Goal: Task Accomplishment & Management: Complete application form

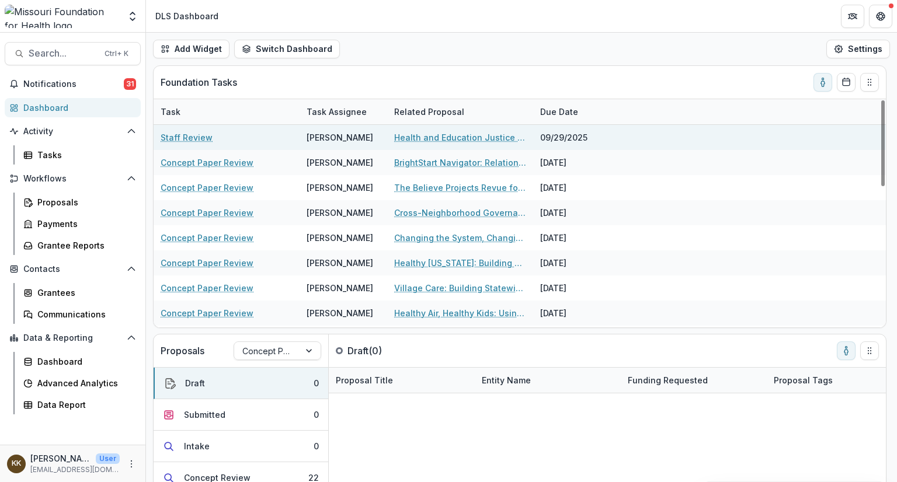
click at [474, 138] on link "Health and Education Justice Initiative" at bounding box center [460, 137] width 132 height 12
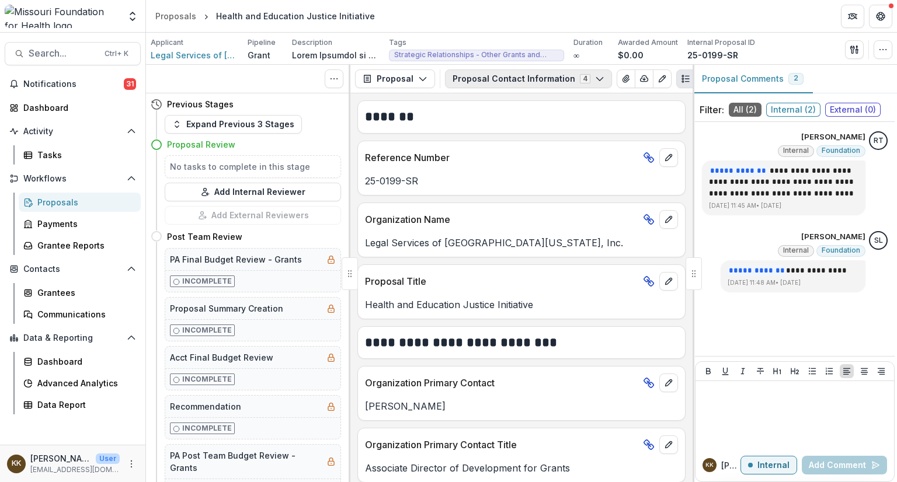
click at [495, 78] on button "Proposal Contact Information 4" at bounding box center [528, 78] width 167 height 19
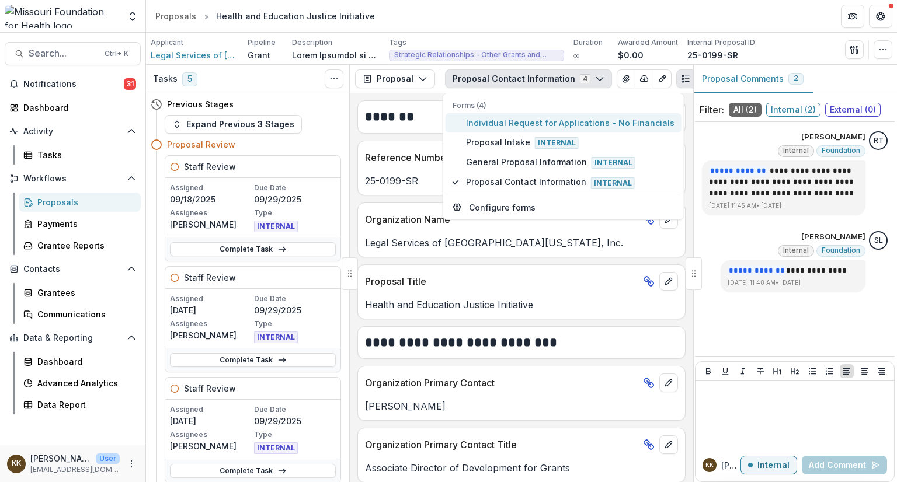
click at [494, 122] on span "Individual Request for Applications - No Financials" at bounding box center [570, 123] width 208 height 12
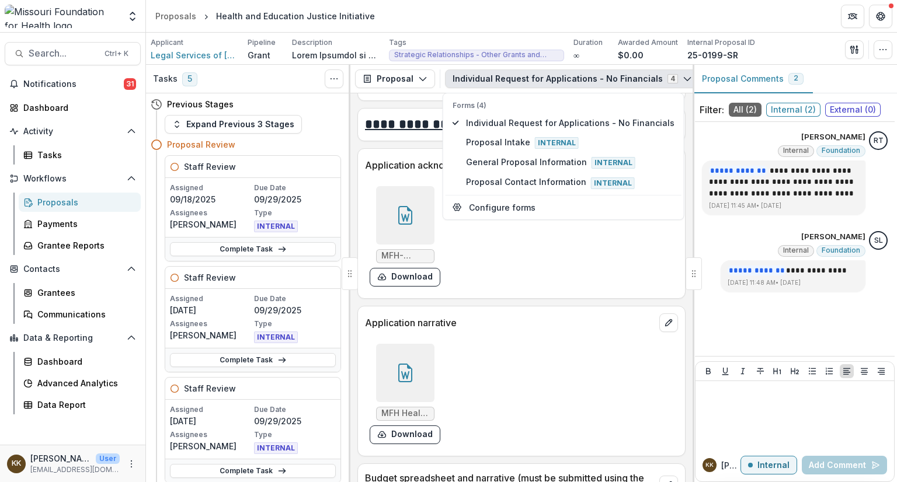
scroll to position [4313, 0]
click at [393, 426] on button "Download" at bounding box center [405, 435] width 71 height 19
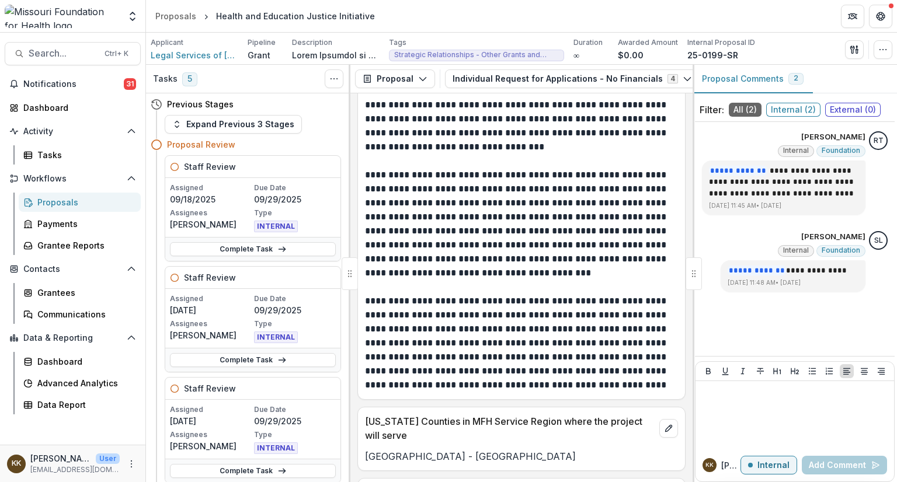
scroll to position [3846, 0]
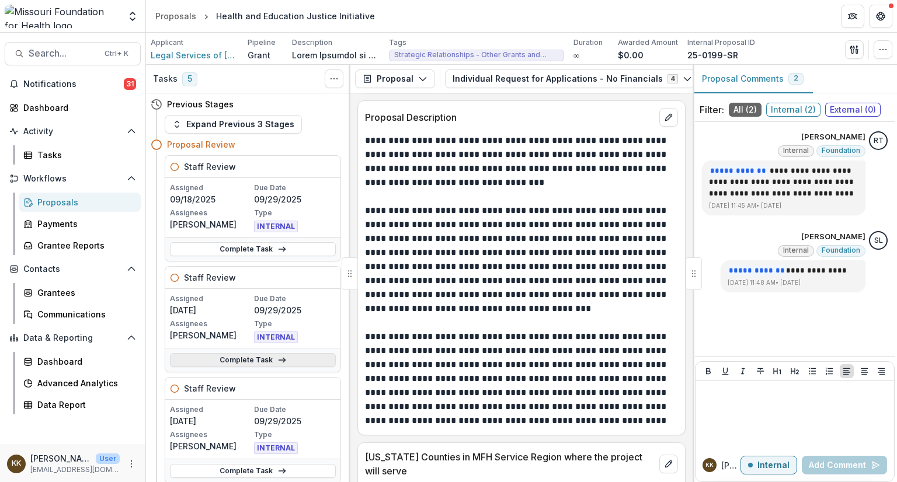
click at [259, 357] on link "Complete Task" at bounding box center [253, 360] width 166 height 14
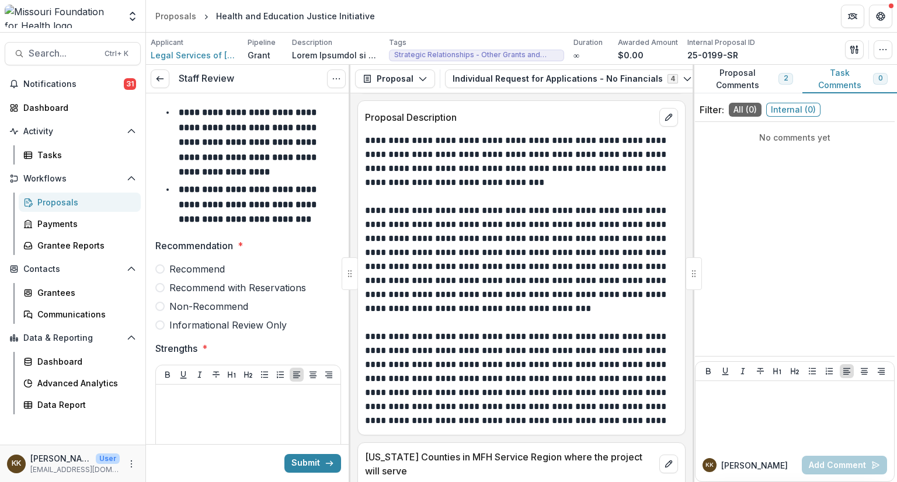
click at [207, 266] on span "Recommend" at bounding box center [196, 269] width 55 height 14
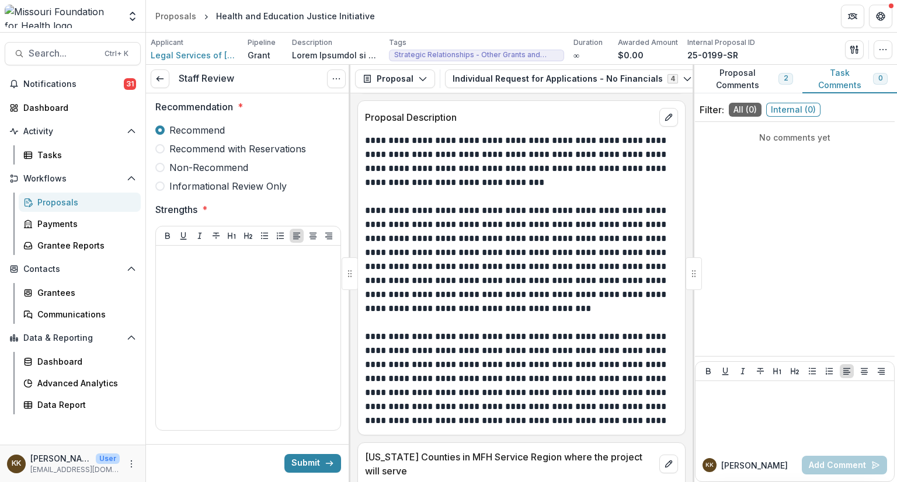
scroll to position [142, 0]
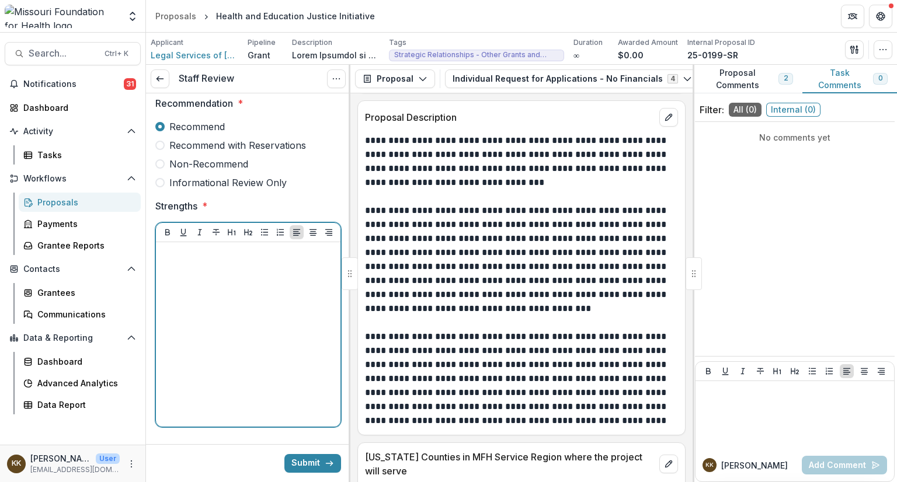
click at [225, 262] on div at bounding box center [248, 334] width 175 height 175
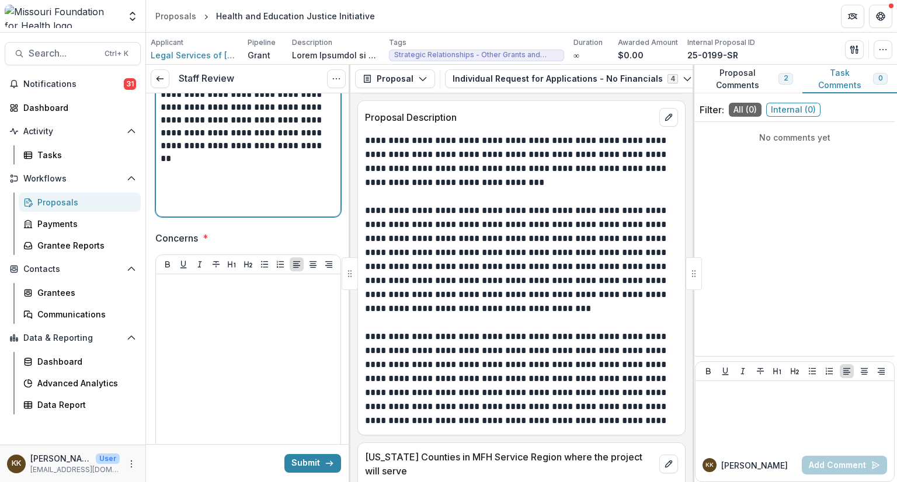
scroll to position [368, 0]
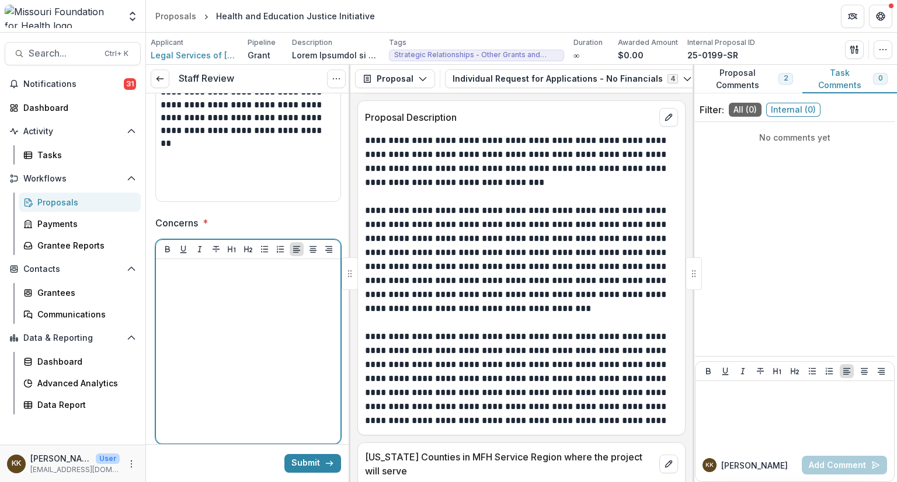
click at [227, 277] on div at bounding box center [248, 351] width 175 height 175
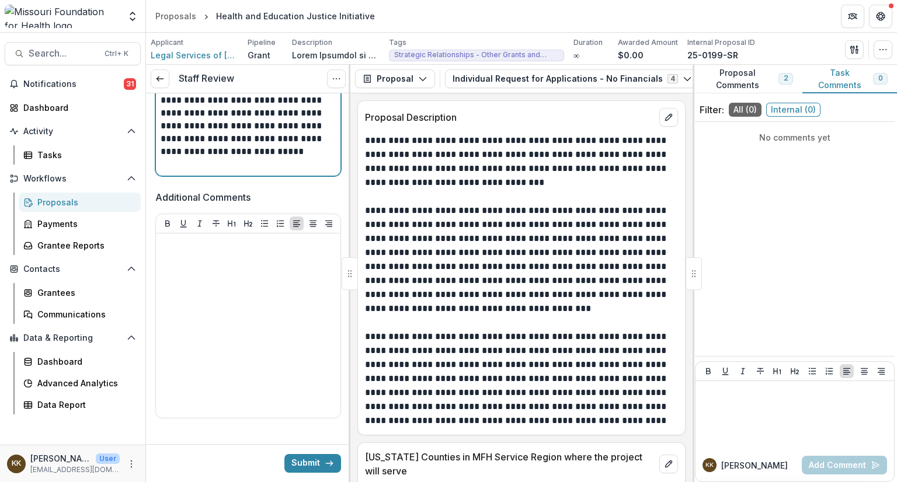
scroll to position [731, 0]
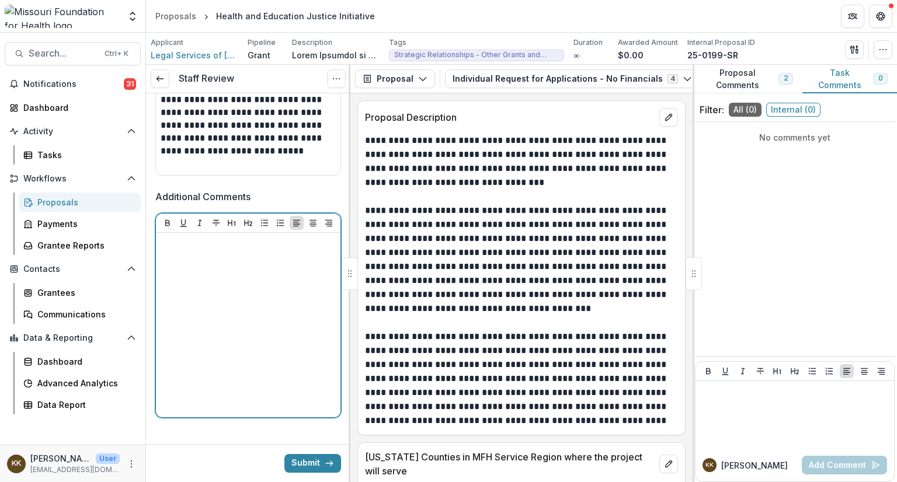
click at [221, 258] on div at bounding box center [248, 325] width 175 height 175
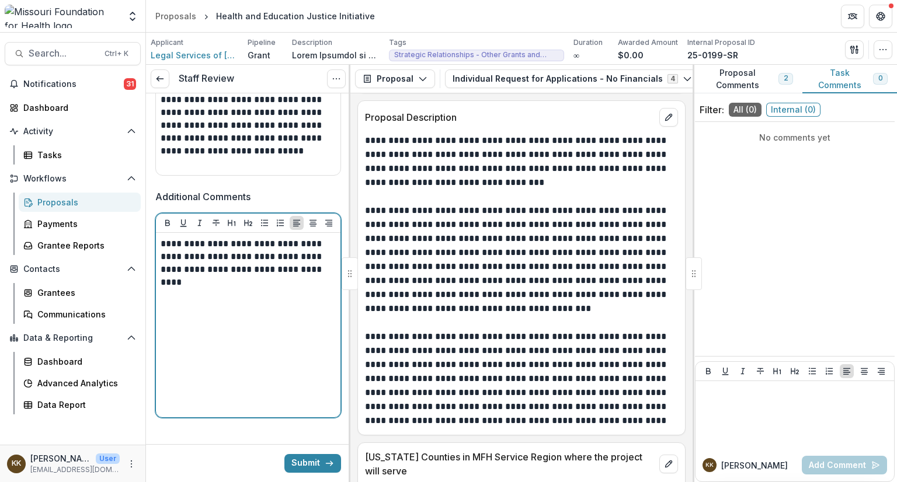
click at [305, 267] on p "**********" at bounding box center [247, 263] width 172 height 51
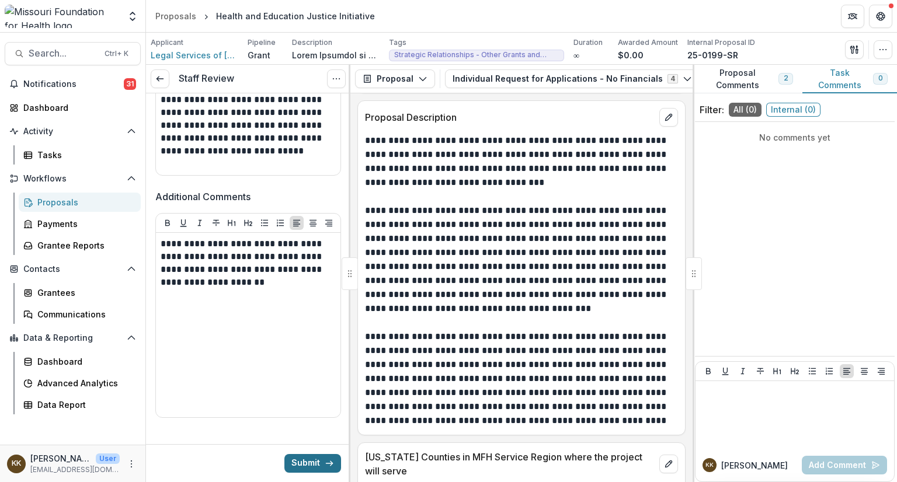
click at [304, 465] on button "Submit" at bounding box center [312, 463] width 57 height 19
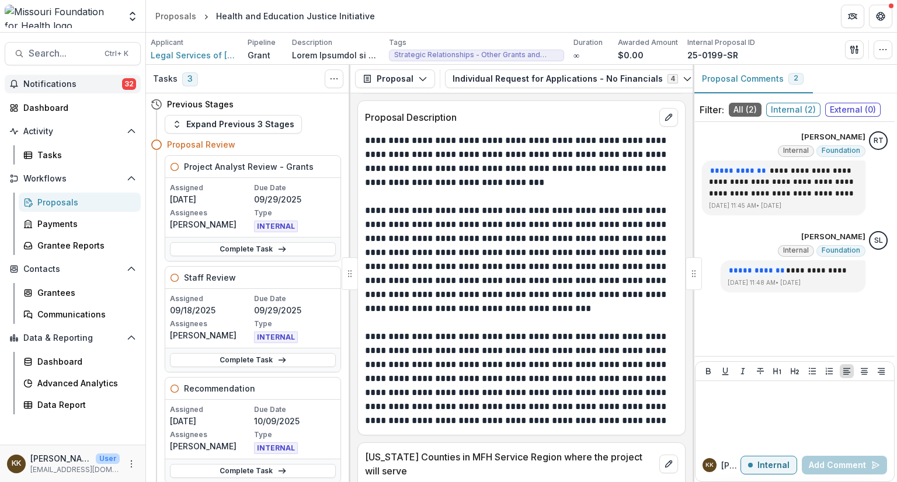
click at [57, 82] on span "Notifications" at bounding box center [72, 84] width 99 height 10
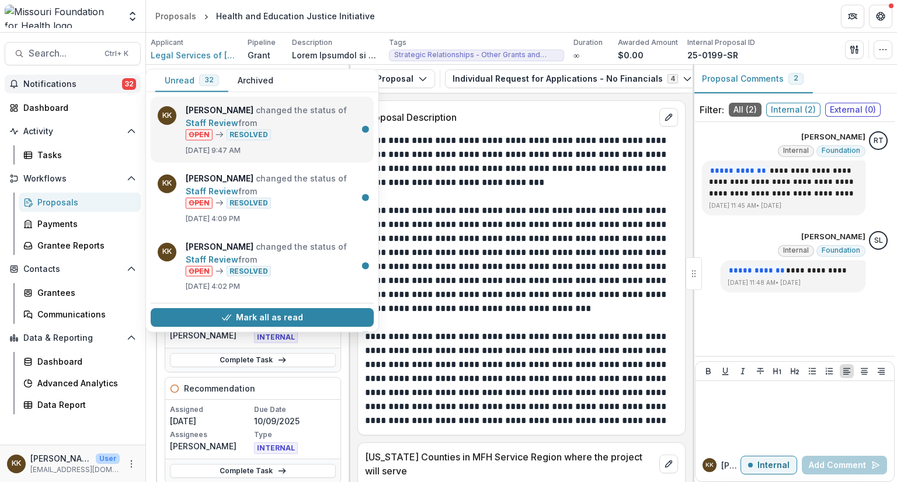
click at [238, 128] on link "Staff Review" at bounding box center [212, 123] width 53 height 10
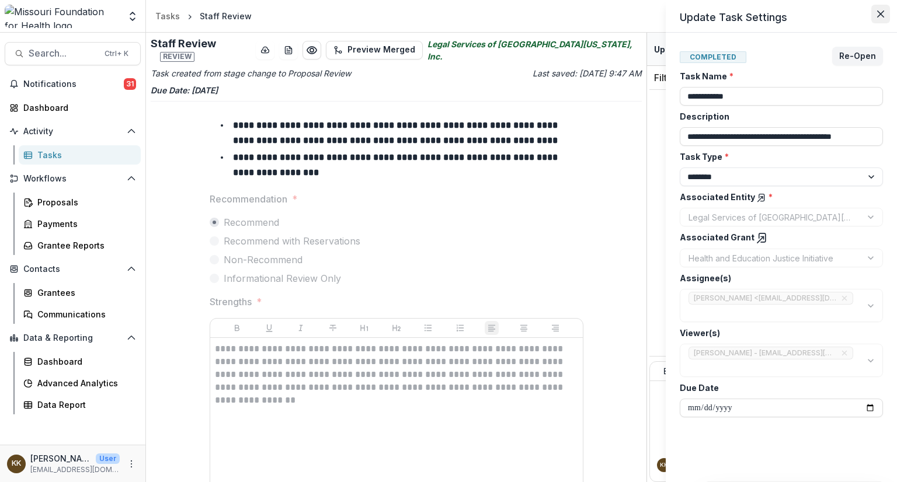
click at [882, 16] on icon "Close" at bounding box center [880, 14] width 7 height 7
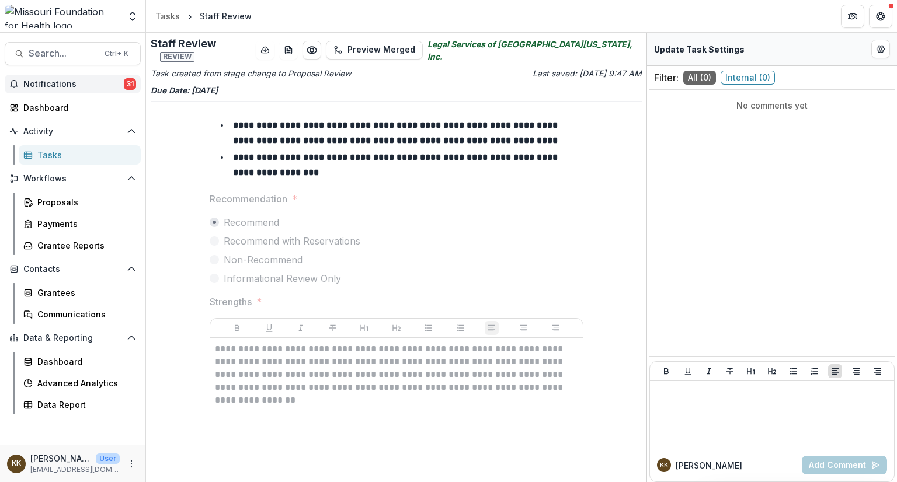
click at [44, 82] on span "Notifications" at bounding box center [73, 84] width 100 height 10
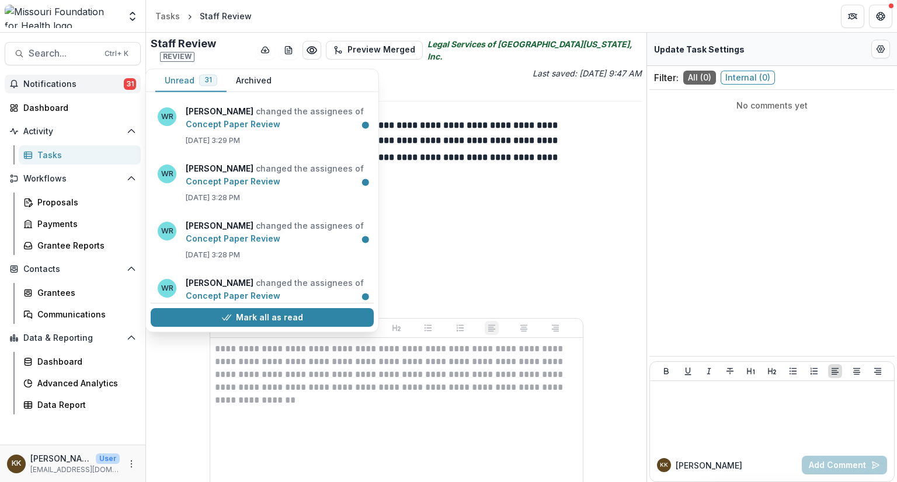
scroll to position [889, 0]
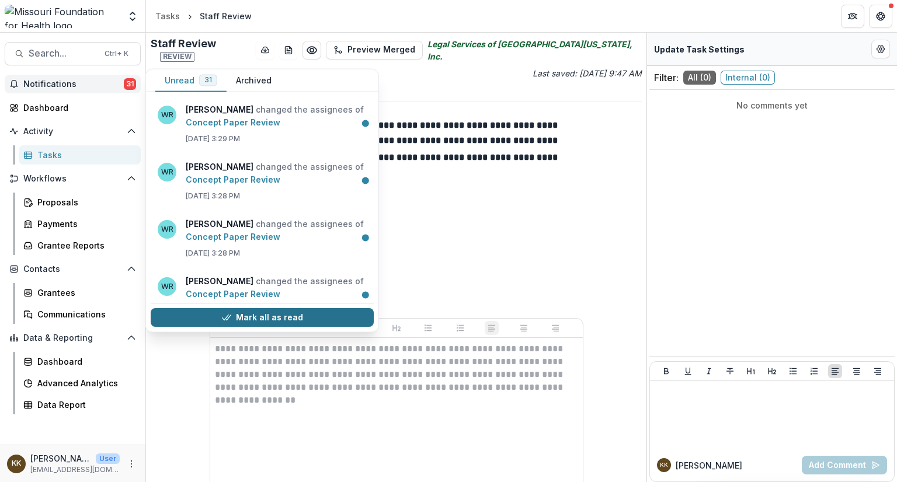
click at [264, 313] on button "Mark all as read" at bounding box center [262, 318] width 223 height 19
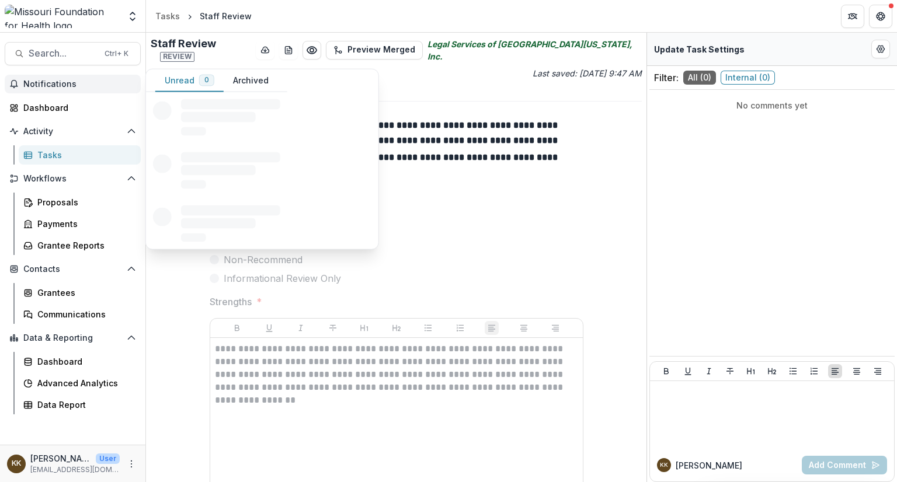
scroll to position [0, 0]
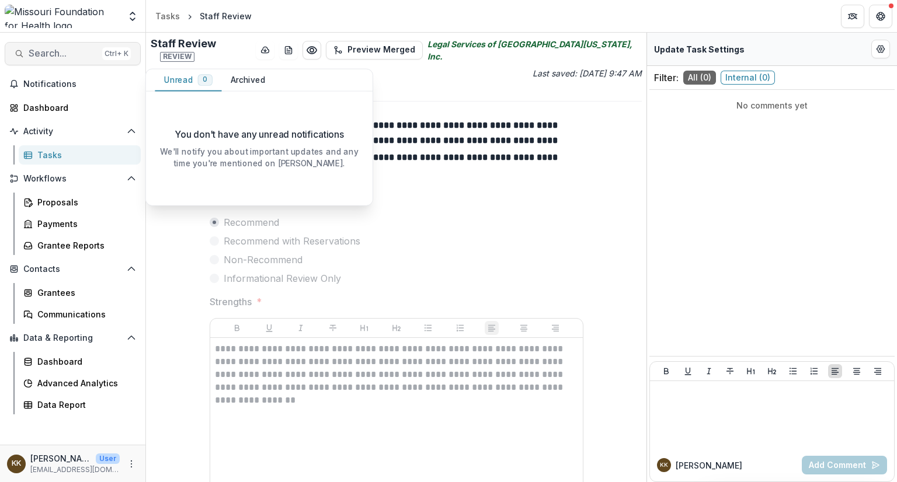
click at [71, 52] on span "Search..." at bounding box center [63, 53] width 69 height 11
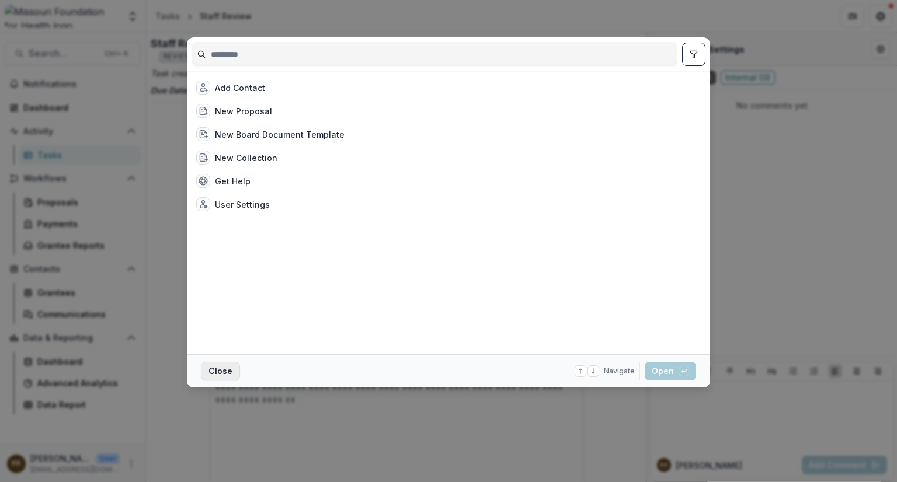
click at [222, 370] on button "Close" at bounding box center [220, 371] width 39 height 19
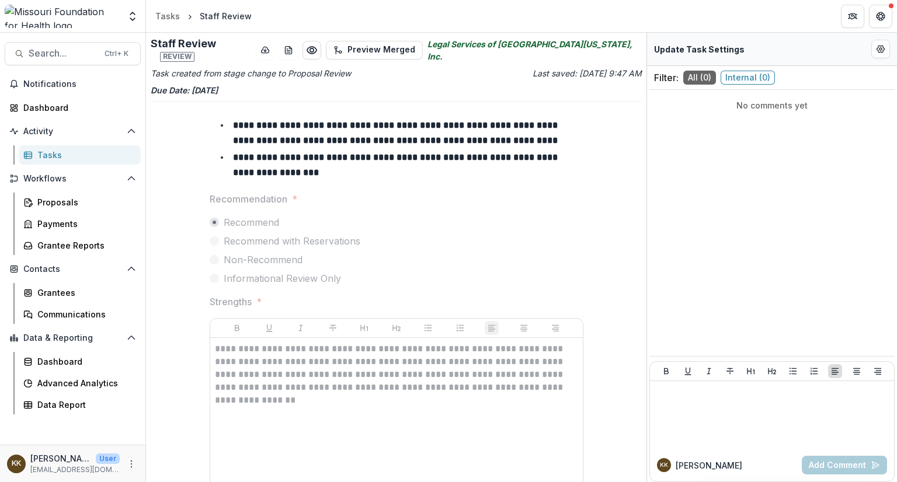
click at [688, 225] on div "No comments yet" at bounding box center [771, 240] width 245 height 290
click at [514, 194] on span "Recommendation *" at bounding box center [393, 199] width 367 height 14
click at [34, 83] on span "Notifications" at bounding box center [79, 84] width 113 height 10
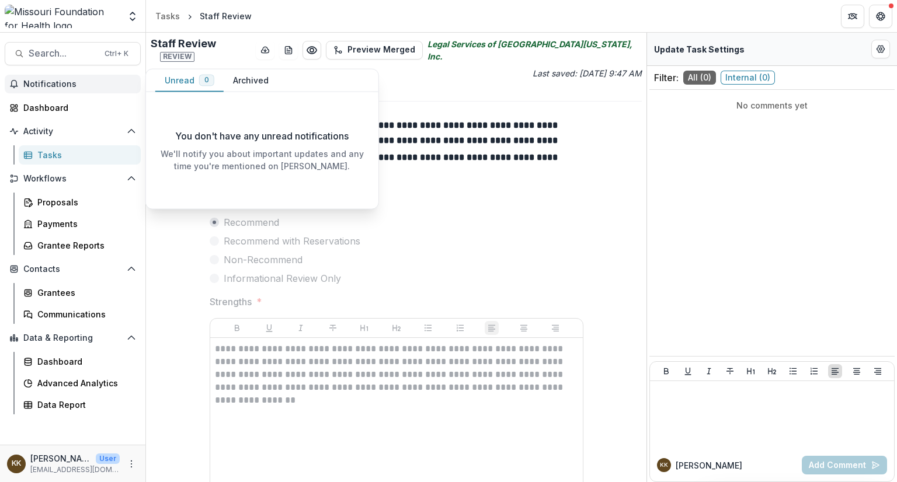
click at [412, 239] on label "Recommend with Reservations" at bounding box center [397, 241] width 374 height 14
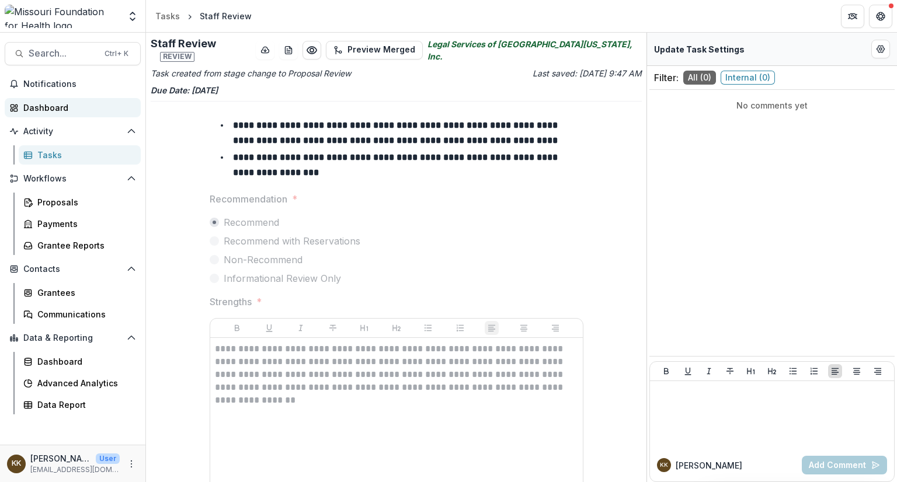
click at [37, 105] on div "Dashboard" at bounding box center [77, 108] width 108 height 12
